Goal: Information Seeking & Learning: Compare options

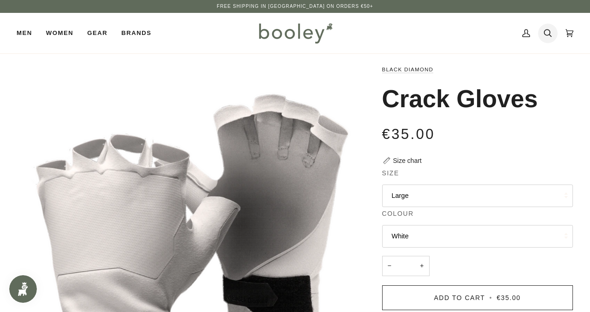
click at [549, 33] on icon at bounding box center [548, 33] width 8 height 14
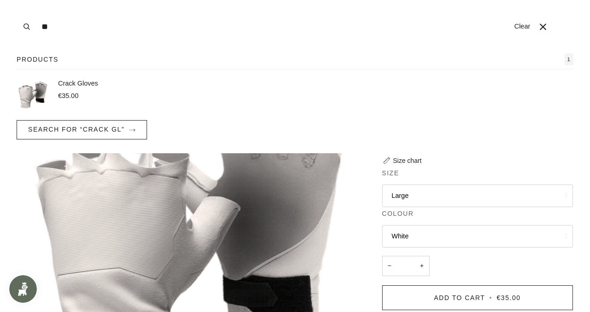
type input "*"
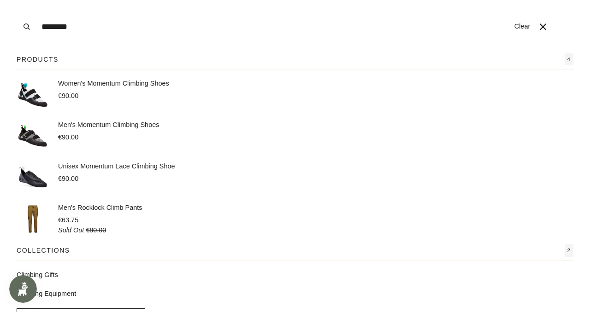
type input "********"
click at [60, 293] on link "Climbing Equipment" at bounding box center [295, 294] width 557 height 10
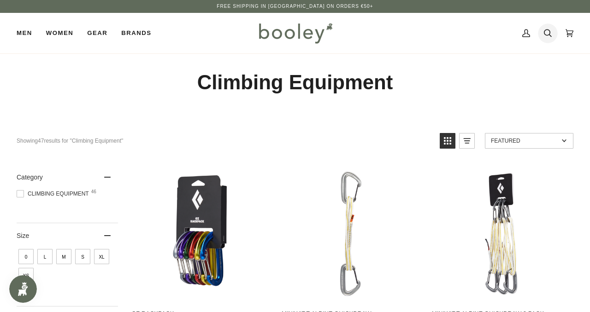
click at [546, 35] on icon at bounding box center [548, 33] width 8 height 8
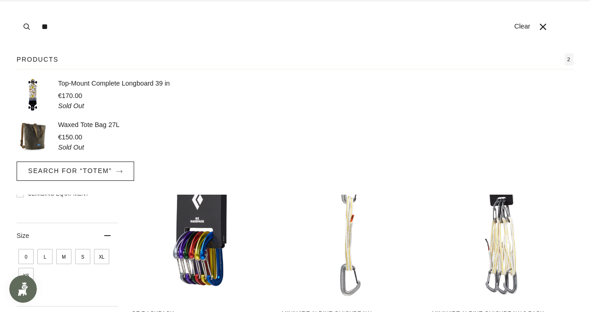
type input "*"
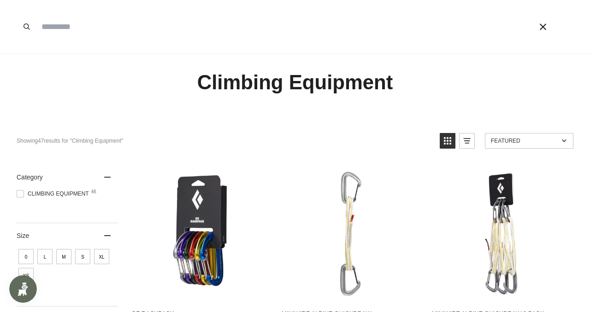
click at [544, 27] on icon "Close" at bounding box center [542, 26] width 7 height 7
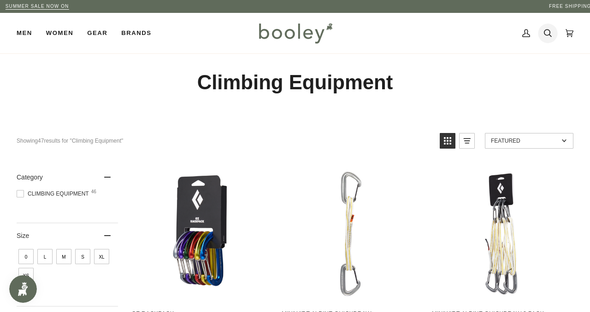
click at [548, 33] on icon at bounding box center [548, 33] width 8 height 14
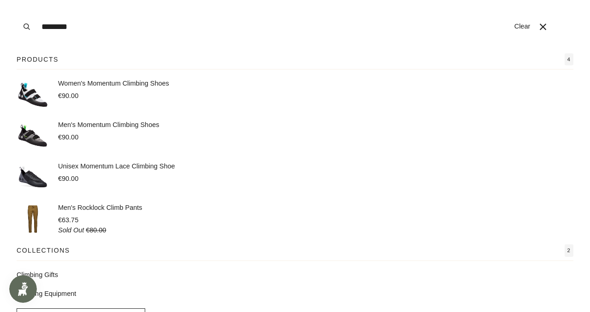
type input "********"
click at [17, 0] on button "Search" at bounding box center [27, 26] width 20 height 53
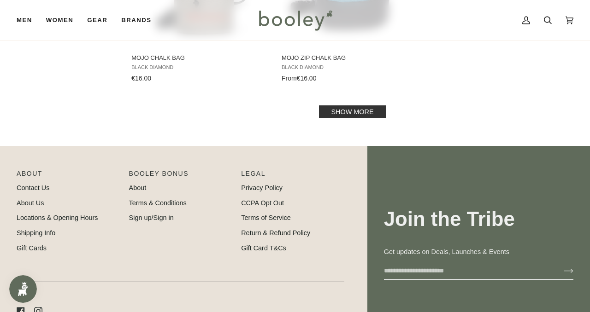
scroll to position [1400, 0]
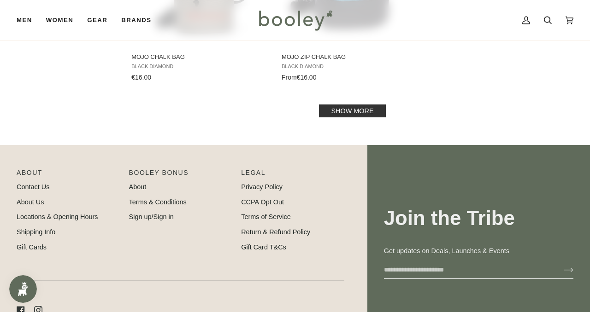
click at [362, 114] on link "Show more" at bounding box center [352, 111] width 66 height 13
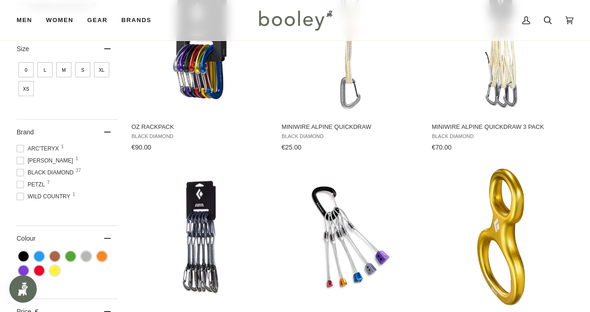
scroll to position [189, 0]
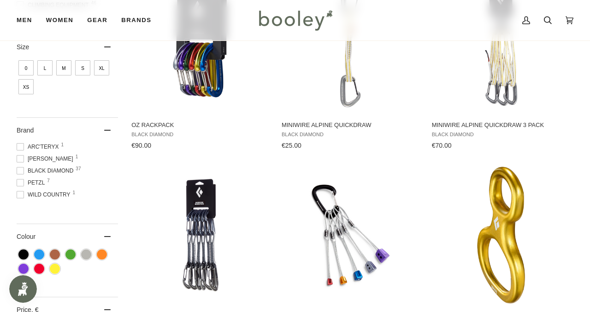
click at [106, 130] on icon at bounding box center [107, 130] width 6 height 1
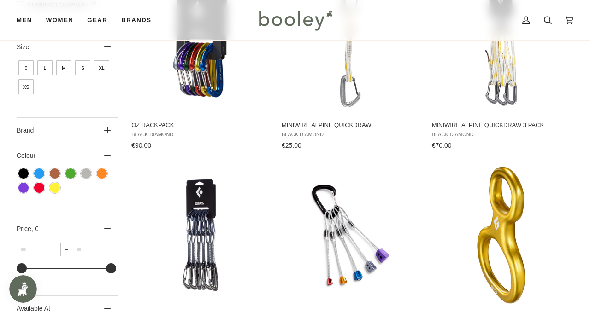
click at [106, 130] on icon at bounding box center [107, 130] width 6 height 6
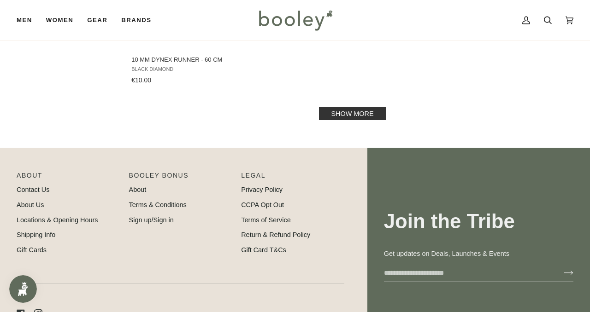
scroll to position [2725, 0]
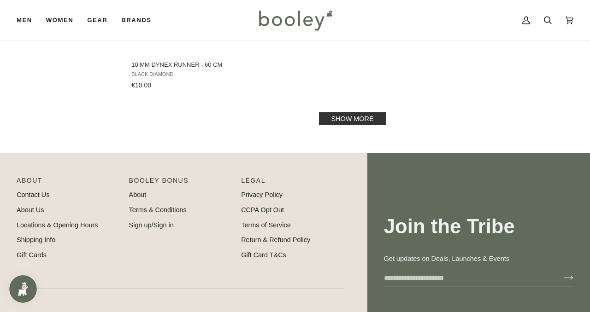
click at [335, 118] on link "Show more" at bounding box center [352, 118] width 66 height 13
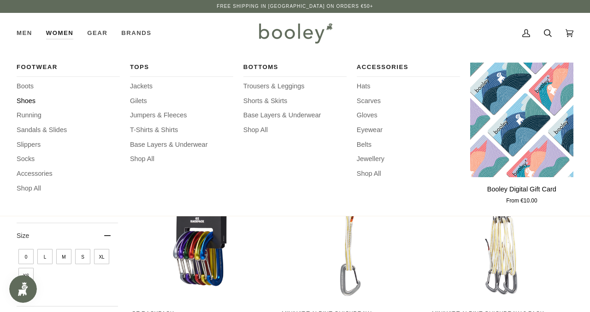
click at [26, 102] on span "Shoes" at bounding box center [68, 101] width 103 height 10
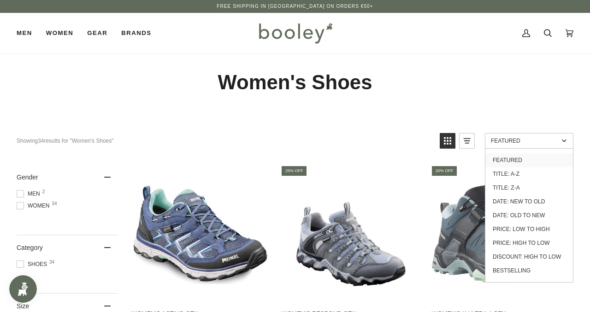
click at [539, 140] on span "Featured" at bounding box center [525, 141] width 68 height 6
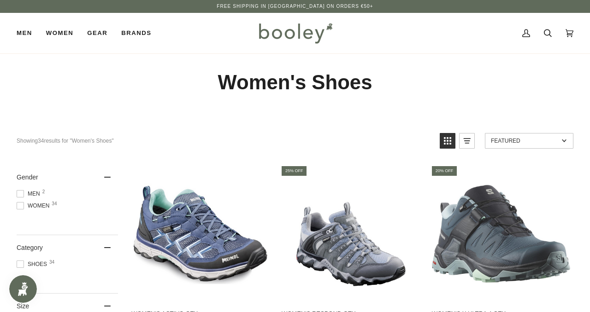
click at [539, 140] on span "Featured" at bounding box center [525, 141] width 68 height 6
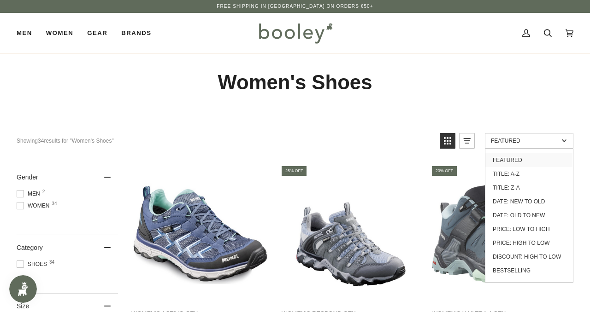
click at [539, 140] on span "Featured" at bounding box center [525, 141] width 68 height 6
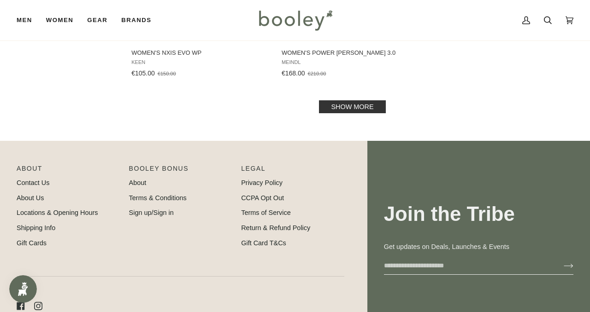
scroll to position [1397, 0]
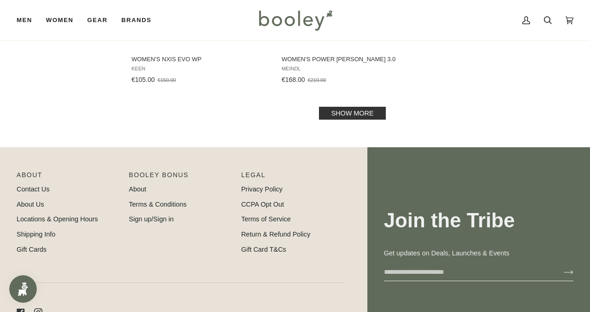
click at [346, 117] on link "Show more" at bounding box center [352, 113] width 66 height 13
